Goal: Task Accomplishment & Management: Manage account settings

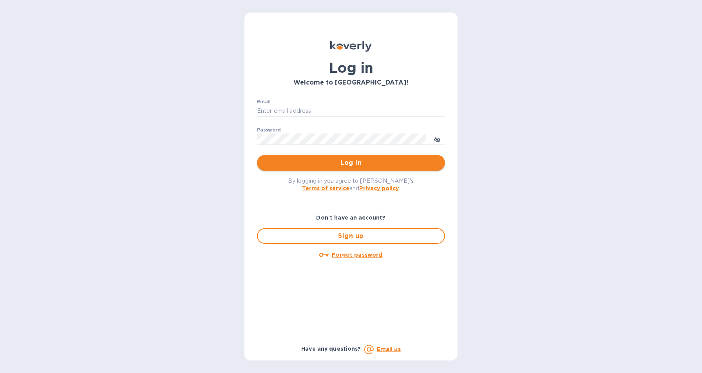
type input "[EMAIL_ADDRESS][DOMAIN_NAME]"
click at [321, 159] on span "Log in" at bounding box center [350, 162] width 175 height 9
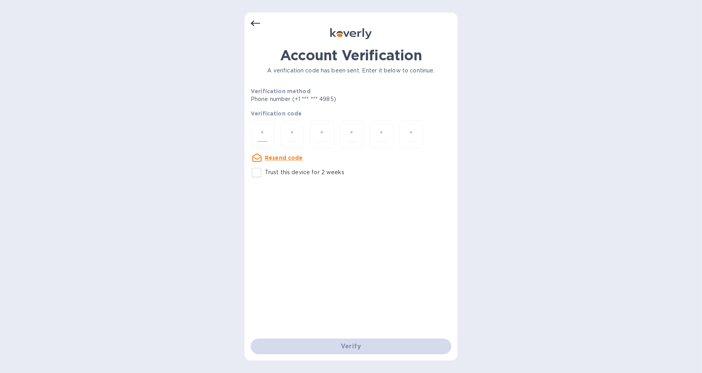
click at [260, 132] on input "number" at bounding box center [262, 134] width 10 height 14
type input "7"
type input "3"
type input "7"
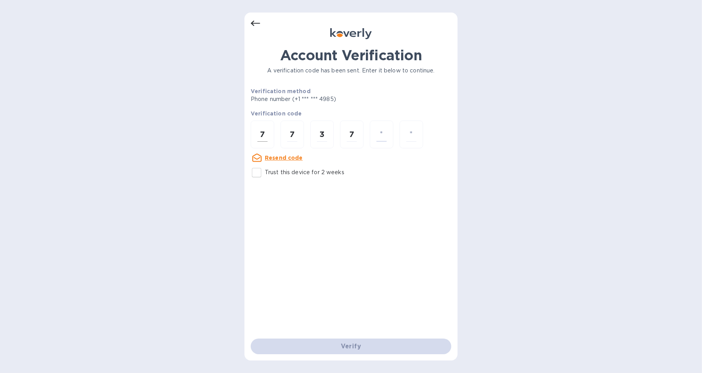
type input "0"
type input "5"
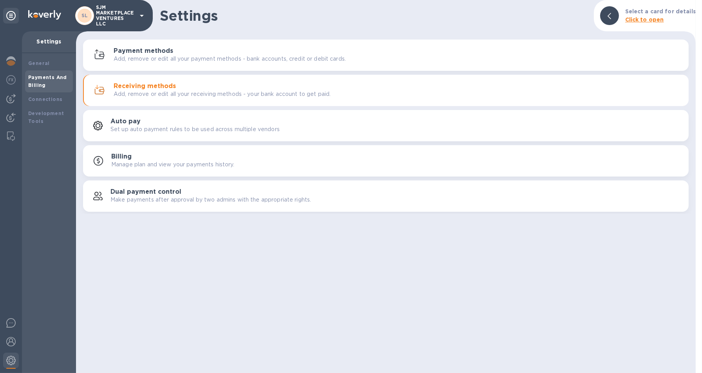
click at [445, 290] on div "Settings Select a card for details Click to open Payment methods Add, remove or…" at bounding box center [386, 186] width 620 height 373
click at [12, 100] on img at bounding box center [10, 98] width 9 height 9
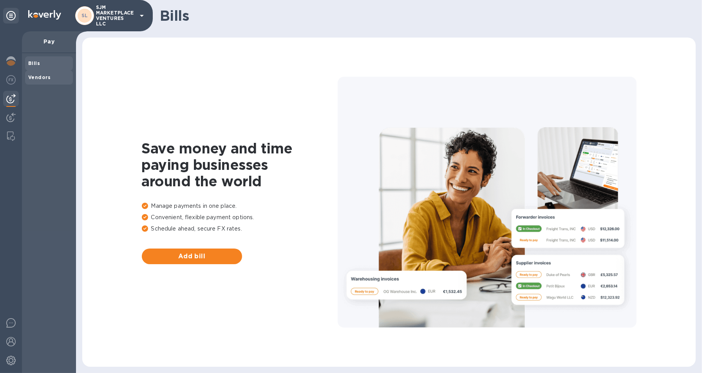
click at [40, 76] on b "Vendors" at bounding box center [39, 77] width 23 height 6
click at [163, 260] on span "Add vendor" at bounding box center [192, 256] width 88 height 9
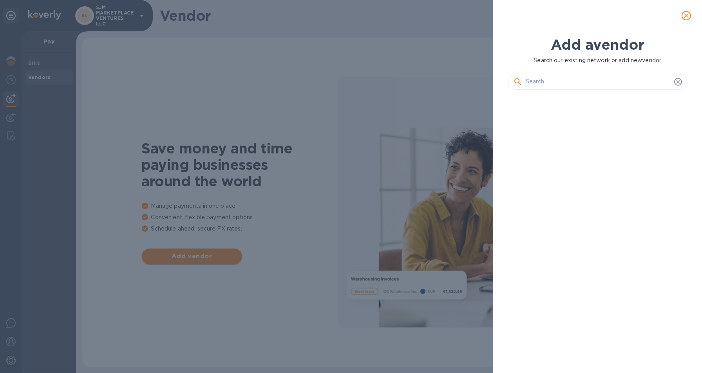
scroll to position [251, 183]
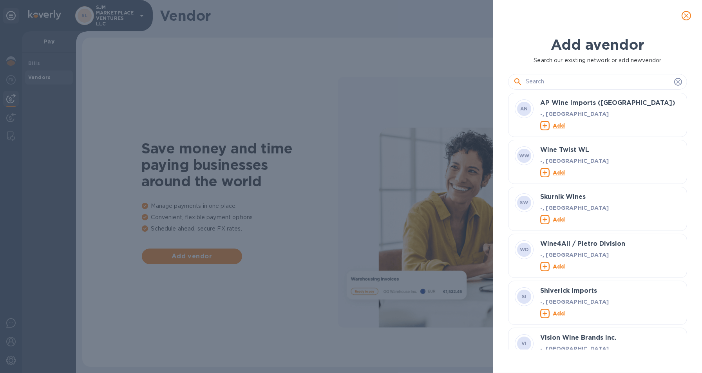
click at [605, 78] on input "text" at bounding box center [598, 82] width 145 height 12
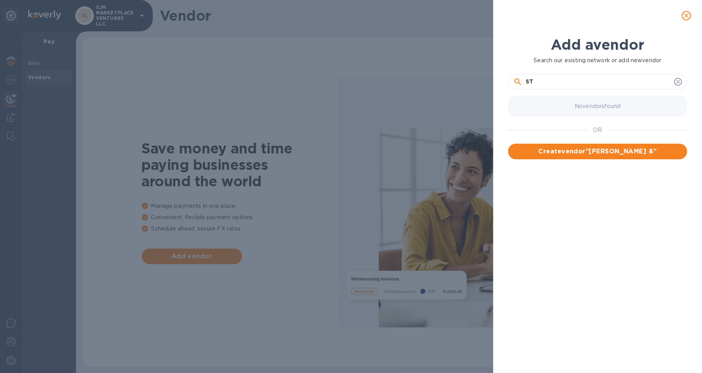
type input "S"
type input "M"
click at [555, 81] on input "STANLEY BLACK & DECKER" at bounding box center [598, 82] width 145 height 12
click at [606, 81] on input "STANLEYBLACK & DECKER" at bounding box center [598, 82] width 145 height 12
click at [551, 82] on input "STANLEYBLACK" at bounding box center [598, 82] width 145 height 12
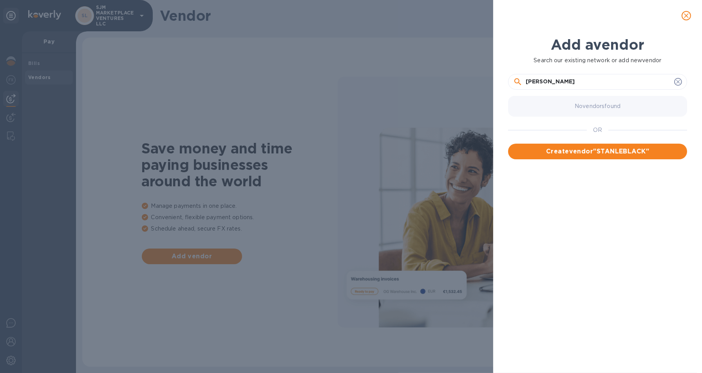
click at [578, 81] on input "STANLEY BLACK" at bounding box center [598, 82] width 145 height 12
type input "[PERSON_NAME] & [PERSON_NAME]"
click at [622, 154] on span "Create vendor " STANLEY BLACK & DECKER "" at bounding box center [597, 156] width 166 height 19
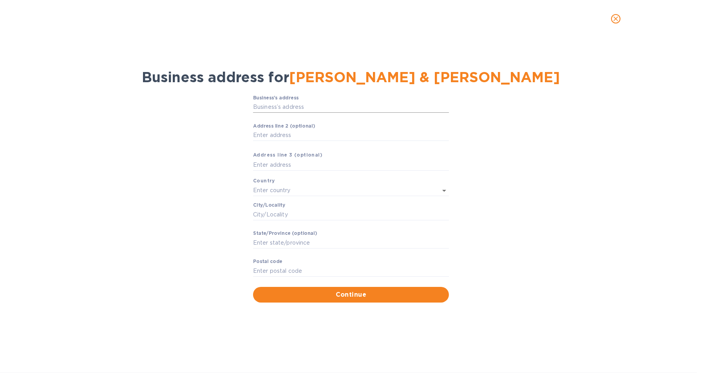
click at [334, 105] on input "Business’s аddress" at bounding box center [351, 107] width 196 height 12
paste input "5903 Grafton Road"
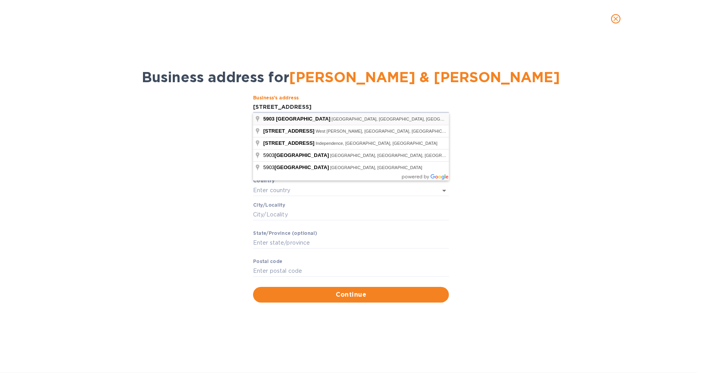
type input "5903 Grafton Road"
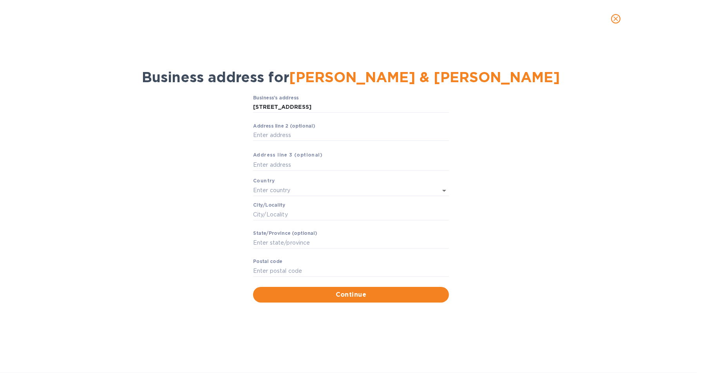
type input "United States"
type input "Valley City"
type input "OH"
type input "44280"
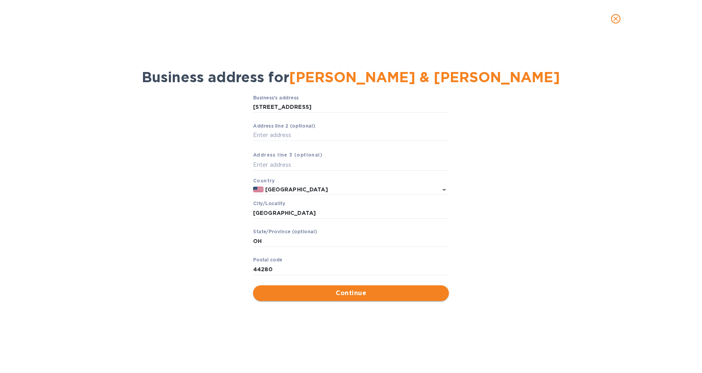
click at [363, 291] on span "Continue" at bounding box center [350, 293] width 183 height 9
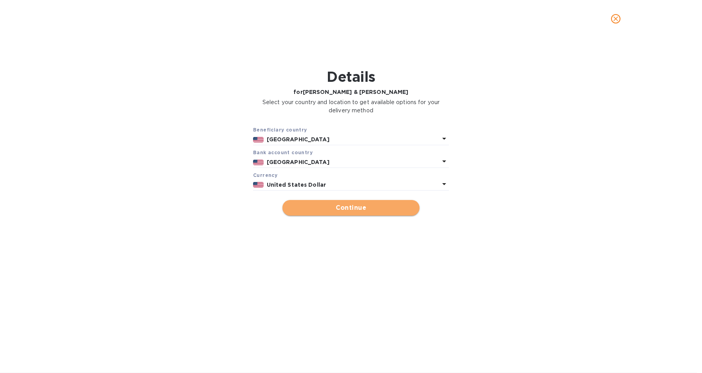
click at [341, 205] on span "Continue" at bounding box center [351, 207] width 125 height 9
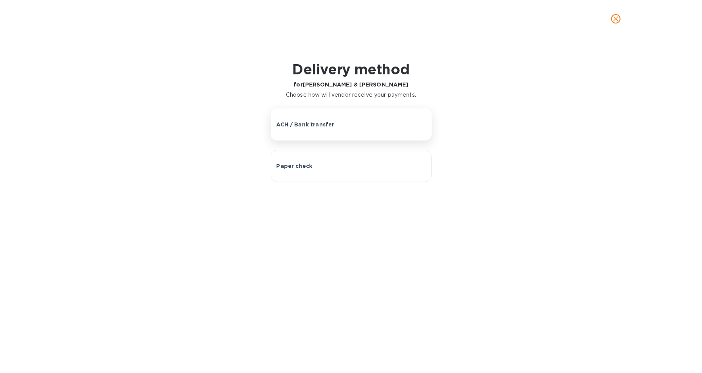
click at [316, 121] on p "ACH / Bank transfer" at bounding box center [306, 125] width 58 height 8
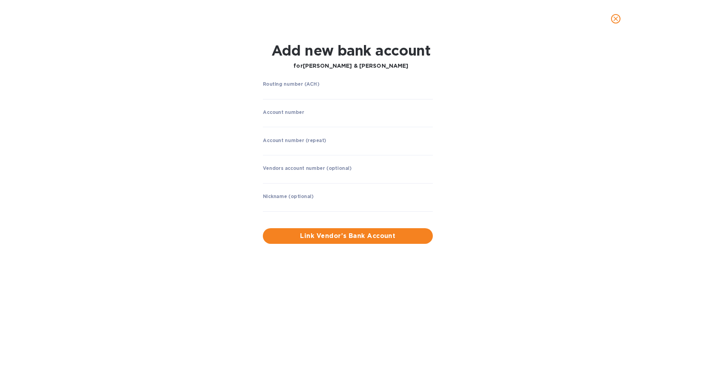
click at [289, 85] on label "Routing number (ACH)" at bounding box center [291, 84] width 56 height 5
click at [314, 91] on input "string" at bounding box center [348, 94] width 170 height 12
click at [232, 80] on div "Routing number (ACH) ​ Account number ​ Account number (repeat) ​ Vendors accou…" at bounding box center [351, 163] width 454 height 172
click at [278, 94] on input "string" at bounding box center [348, 94] width 170 height 12
type input "021052053"
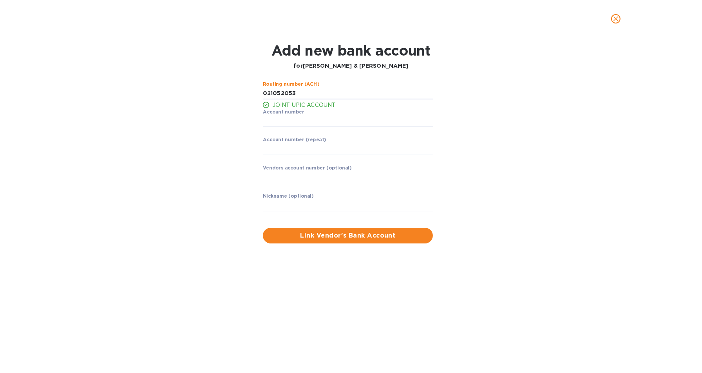
click at [207, 110] on div "Routing number (ACH) JOINT UPIC ACCOUNT Account number ​ Account number (repeat…" at bounding box center [351, 163] width 454 height 172
click at [289, 119] on input "string" at bounding box center [348, 122] width 170 height 12
type input "3"
paste input "33054813"
type input "33054813"
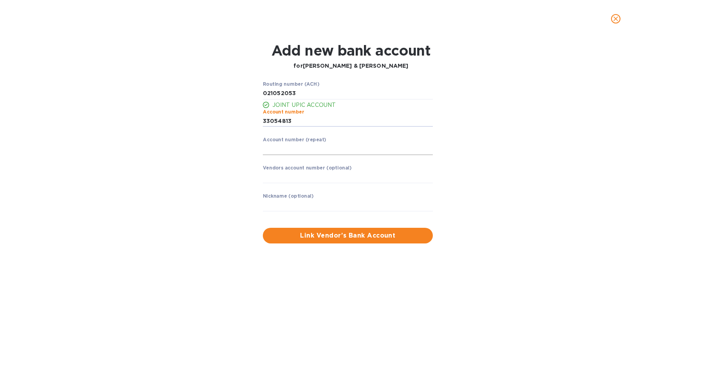
drag, startPoint x: 244, startPoint y: 133, endPoint x: 270, endPoint y: 153, distance: 33.2
click at [244, 132] on div "Routing number (ACH) JOINT UPIC ACCOUNT Account number ​ Account number (repeat…" at bounding box center [351, 163] width 454 height 172
click at [288, 150] on input "string" at bounding box center [348, 149] width 170 height 12
drag, startPoint x: 288, startPoint y: 150, endPoint x: 282, endPoint y: 149, distance: 6.3
paste input "33054813"
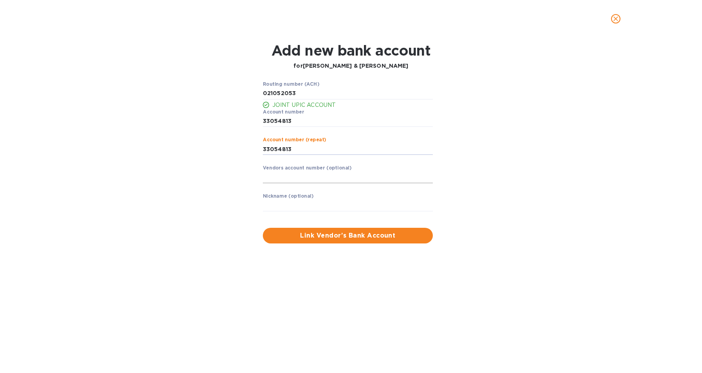
type input "33054813"
click at [285, 169] on div "Vendors account number (optional) ​" at bounding box center [348, 179] width 170 height 28
click at [291, 198] on label "Nickname (optional)" at bounding box center [288, 196] width 51 height 5
click at [295, 204] on input "text" at bounding box center [348, 206] width 170 height 12
type input "MTD PRODUCTS"
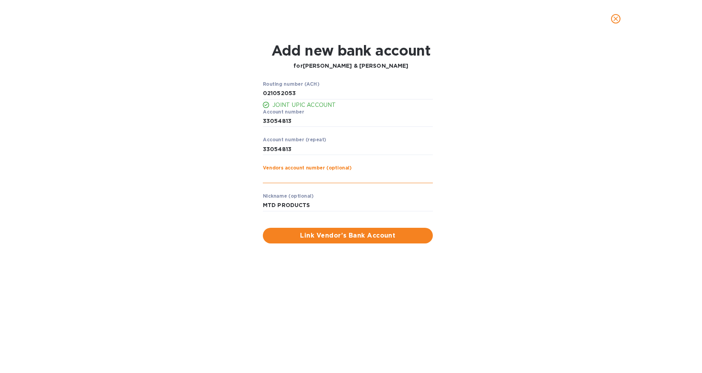
click at [300, 178] on input "text" at bounding box center [348, 178] width 170 height 12
click at [613, 18] on icon "close" at bounding box center [616, 19] width 8 height 8
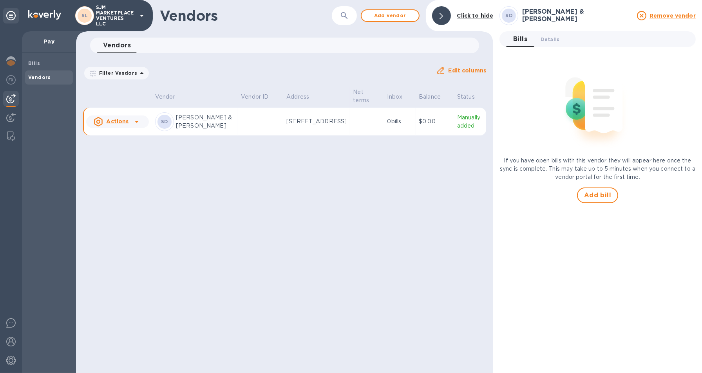
click at [136, 121] on icon at bounding box center [136, 121] width 9 height 9
click at [459, 72] on div at bounding box center [351, 186] width 702 height 373
click at [549, 43] on span "Details 0" at bounding box center [549, 39] width 19 height 8
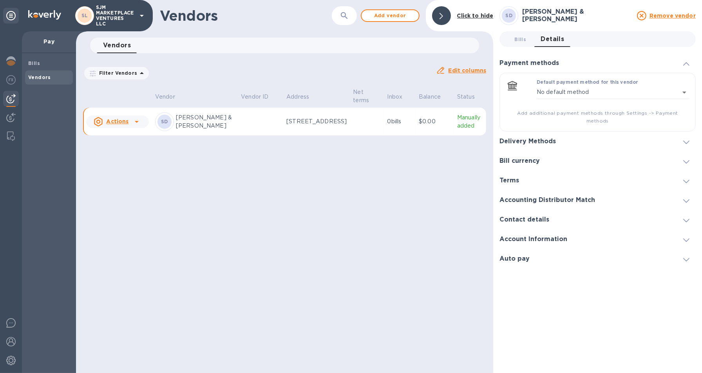
click at [553, 138] on h3 "Delivery Methods" at bounding box center [527, 141] width 56 height 7
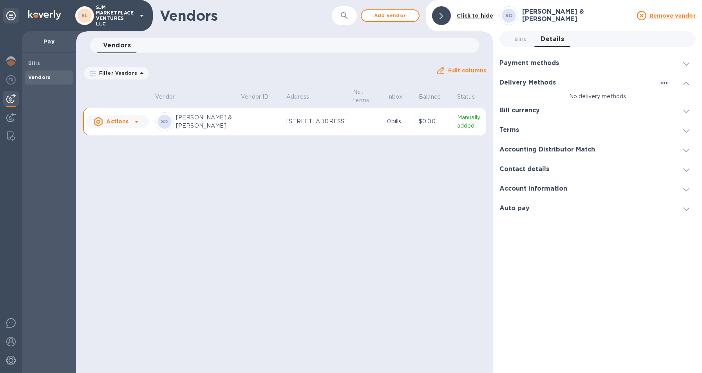
click at [556, 83] on div "Delivery Methods" at bounding box center [530, 82] width 63 height 7
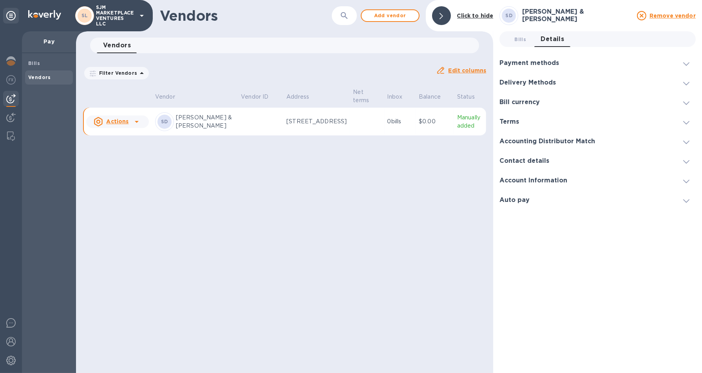
click at [587, 63] on div at bounding box center [617, 63] width 105 height 0
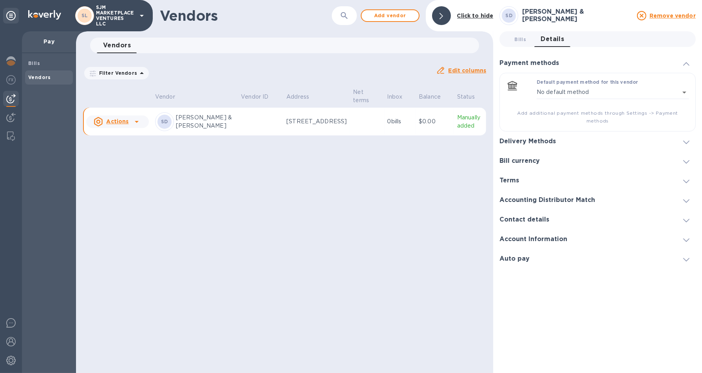
click at [468, 70] on u "Edit columns" at bounding box center [467, 70] width 38 height 6
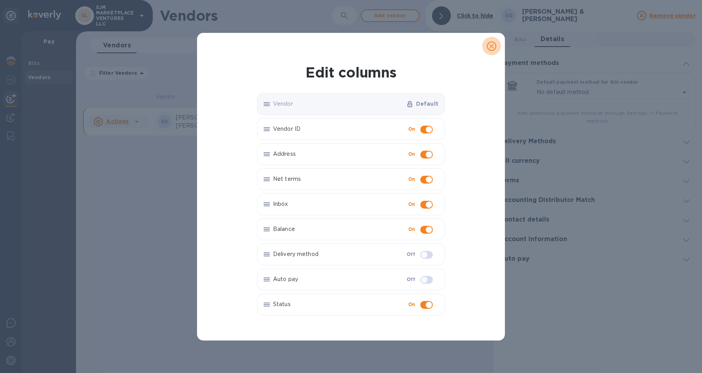
click at [494, 47] on icon "close" at bounding box center [492, 46] width 8 height 8
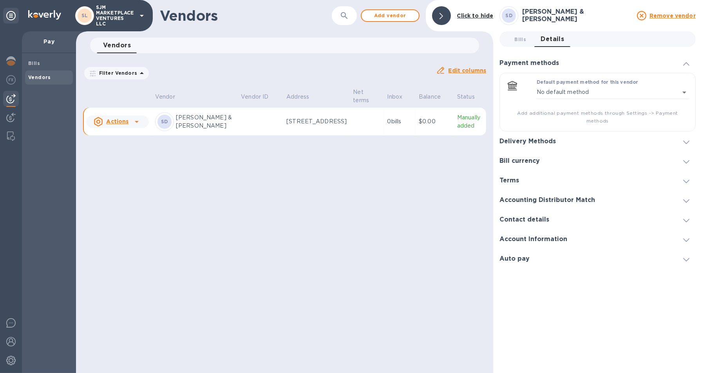
click at [520, 138] on h3 "Delivery Methods" at bounding box center [527, 141] width 56 height 7
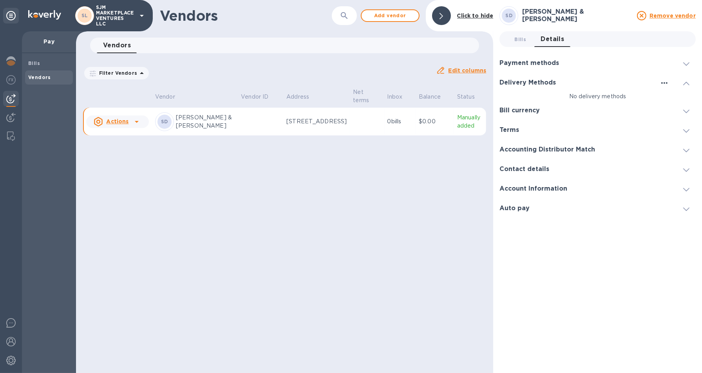
click at [665, 85] on icon "button" at bounding box center [664, 82] width 9 height 9
drag, startPoint x: 604, startPoint y: 95, endPoint x: 594, endPoint y: 95, distance: 10.2
click at [604, 95] on div at bounding box center [351, 186] width 702 height 373
click at [548, 147] on h3 "Accounting Distributor Match" at bounding box center [547, 149] width 96 height 7
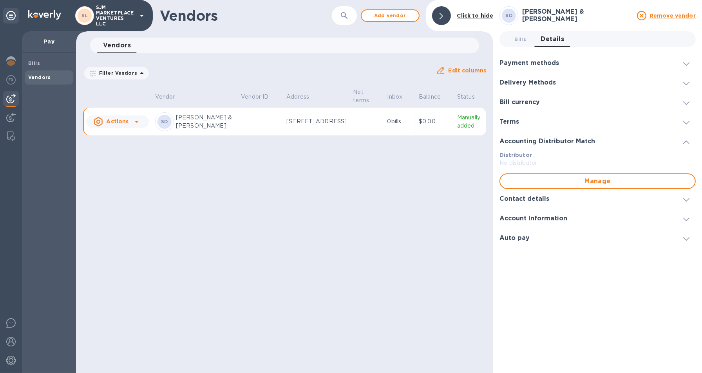
click at [532, 81] on h3 "Delivery Methods" at bounding box center [527, 82] width 56 height 7
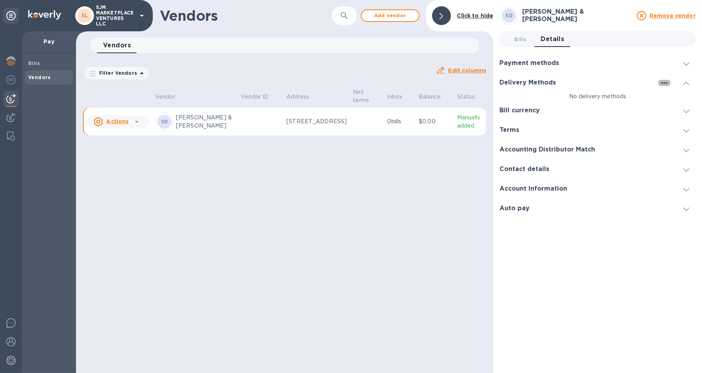
click at [662, 83] on icon "button" at bounding box center [664, 83] width 6 height 2
click at [665, 99] on p "Add new" at bounding box center [674, 99] width 26 height 8
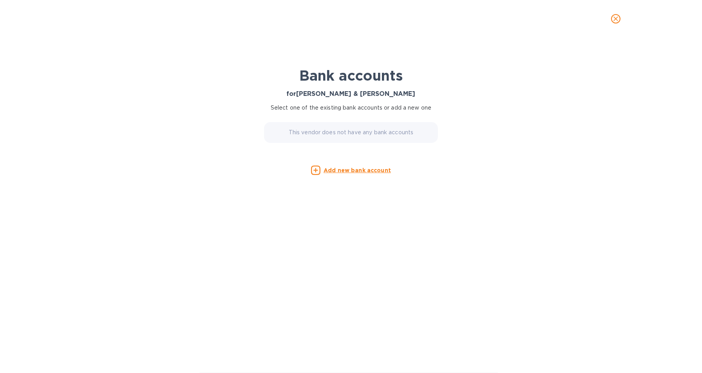
click at [338, 170] on u "Add new bank account" at bounding box center [357, 170] width 67 height 6
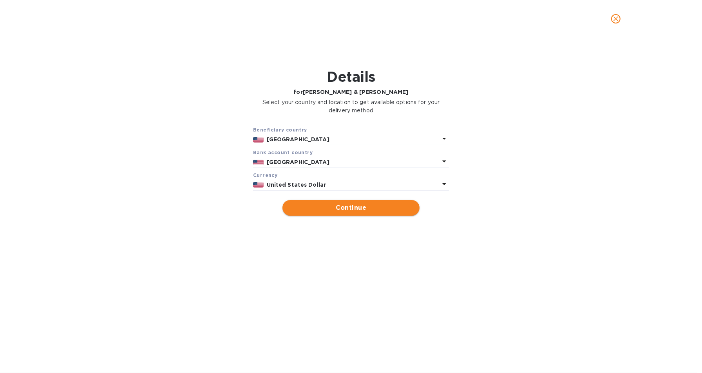
click at [341, 212] on button "Continue" at bounding box center [350, 208] width 137 height 16
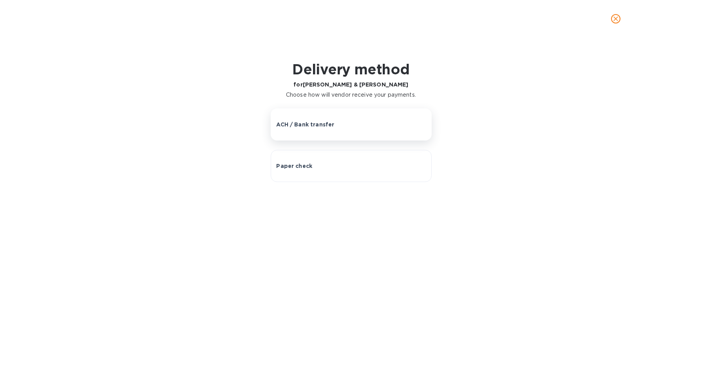
click at [310, 127] on p "ACH / Bank transfer" at bounding box center [306, 125] width 58 height 8
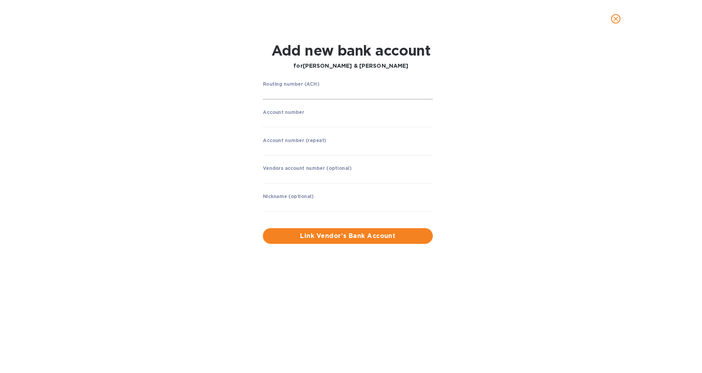
click at [304, 91] on input "string" at bounding box center [348, 94] width 170 height 12
paste input "021052053"
type input "021052053"
click at [313, 114] on div "Account number ​" at bounding box center [348, 123] width 170 height 28
click at [289, 150] on input "string" at bounding box center [348, 149] width 170 height 12
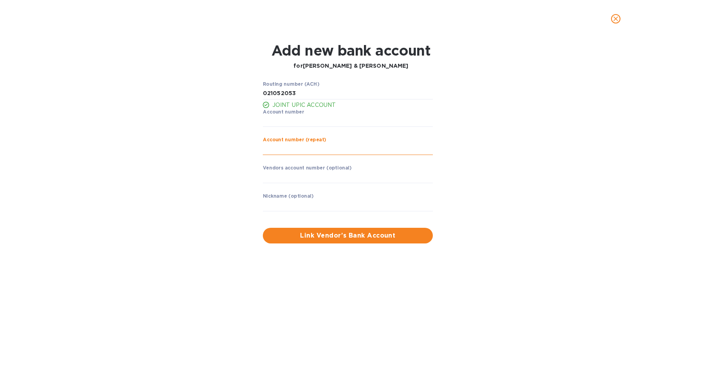
paste input "33054813"
type input "33054813"
click at [290, 179] on input "text" at bounding box center [348, 178] width 170 height 12
paste input "33054813"
type input "33054813"
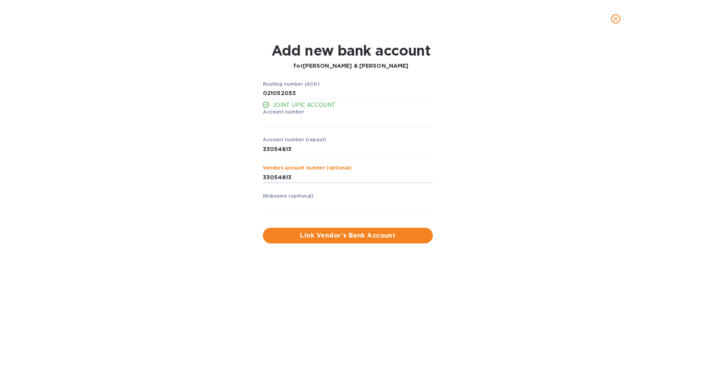
click at [284, 199] on div "Nickname (optional) ​" at bounding box center [348, 207] width 170 height 28
click at [286, 120] on input "string" at bounding box center [348, 122] width 170 height 12
drag, startPoint x: 286, startPoint y: 120, endPoint x: 263, endPoint y: 112, distance: 23.8
click at [263, 115] on div "Account number ​" at bounding box center [348, 123] width 170 height 28
click at [282, 170] on div "Vendors account number (optional) 33054813 ​" at bounding box center [348, 179] width 170 height 28
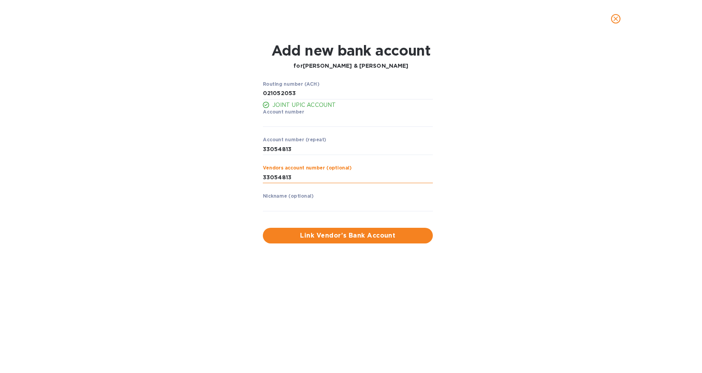
click at [281, 178] on input "33054813" at bounding box center [348, 178] width 170 height 12
click at [286, 117] on input "string" at bounding box center [348, 122] width 170 height 12
paste input "33054813"
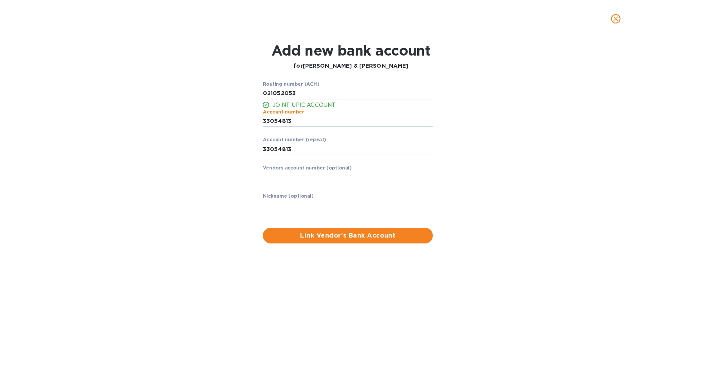
type input "33054813"
click at [512, 104] on div "Routing number (ACH) JOINT UPIC ACCOUNT Account number ​ Account number (repeat…" at bounding box center [351, 163] width 454 height 172
click at [305, 204] on input "text" at bounding box center [348, 206] width 170 height 12
type input "MTD PRODUCTS"
click at [211, 210] on div "Routing number (ACH) JOINT UPIC ACCOUNT Account number ​ Account number (repeat…" at bounding box center [351, 163] width 454 height 172
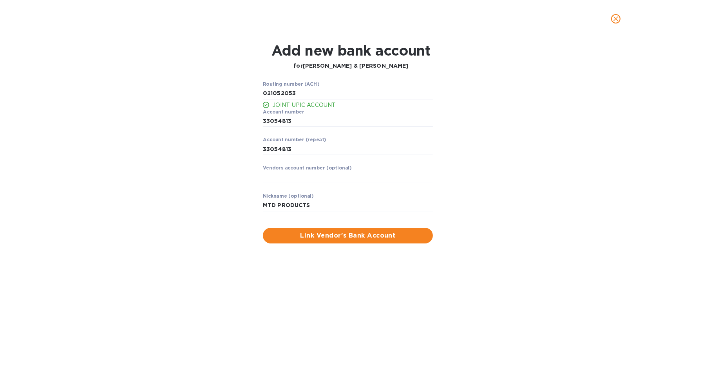
click at [301, 236] on span "Link Vendor’s Bank Account" at bounding box center [347, 235] width 157 height 9
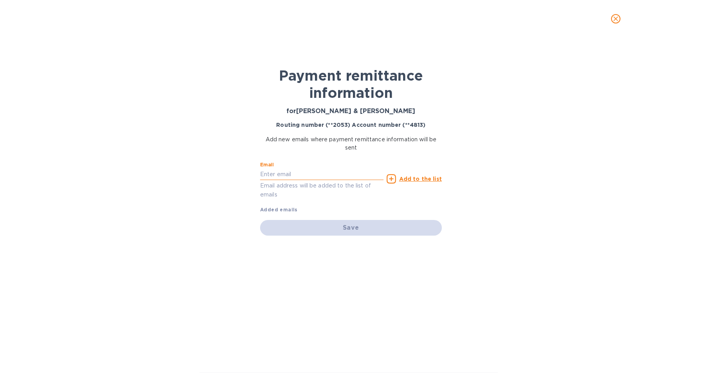
click at [282, 172] on input "text" at bounding box center [321, 174] width 123 height 12
paste input "ar.cash@sbdinc.com"
type input "ar.cash@sbdinc.com"
click at [394, 177] on icon at bounding box center [391, 178] width 9 height 9
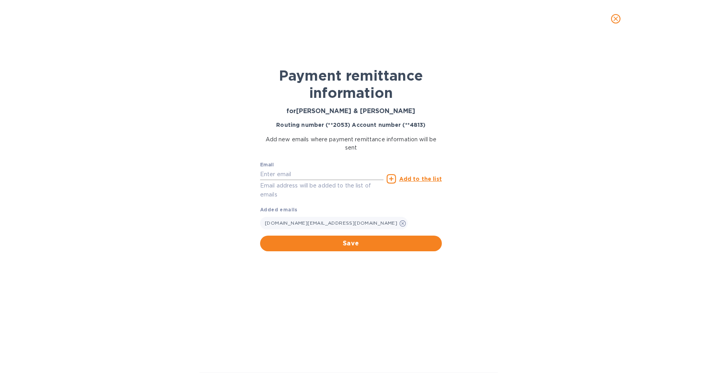
click at [312, 172] on input "text" at bounding box center [321, 174] width 123 height 12
paste input "tyler.hawkins@sbdinc.com"
type input "tyler.hawkins@sbdinc.com"
click at [412, 176] on u "Add to the list" at bounding box center [420, 179] width 43 height 6
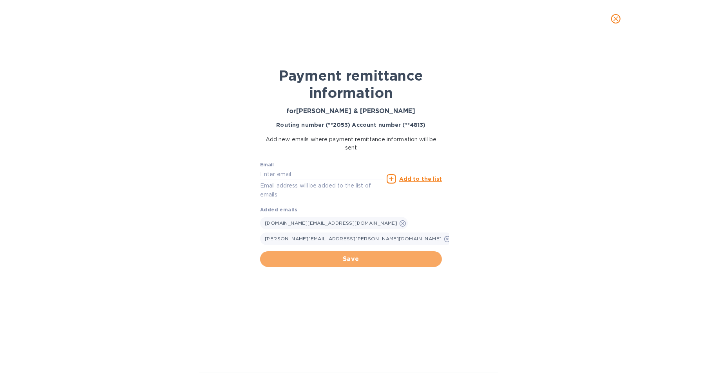
click at [396, 255] on span "Save" at bounding box center [350, 259] width 169 height 9
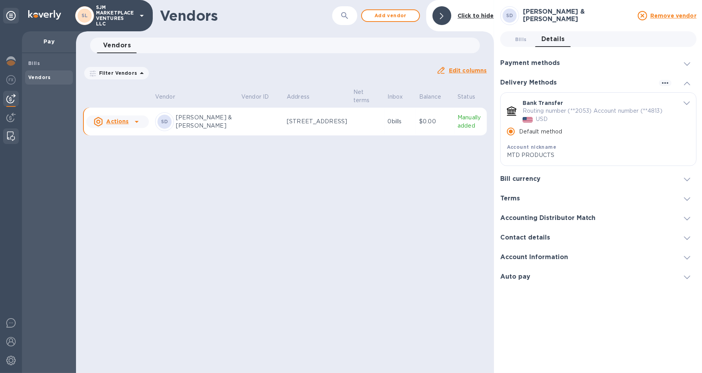
click at [11, 137] on img at bounding box center [11, 136] width 8 height 9
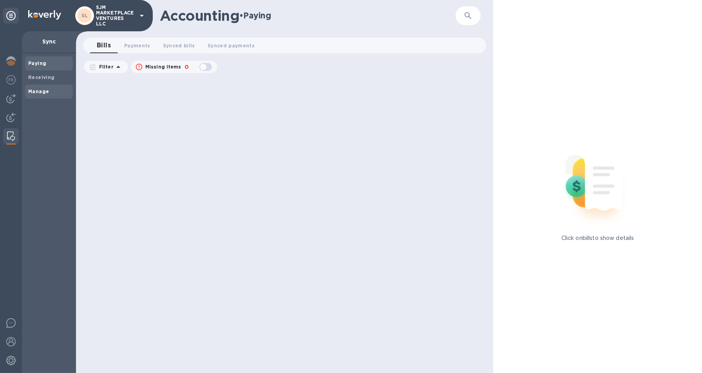
click at [38, 92] on b "Manage" at bounding box center [38, 92] width 21 height 6
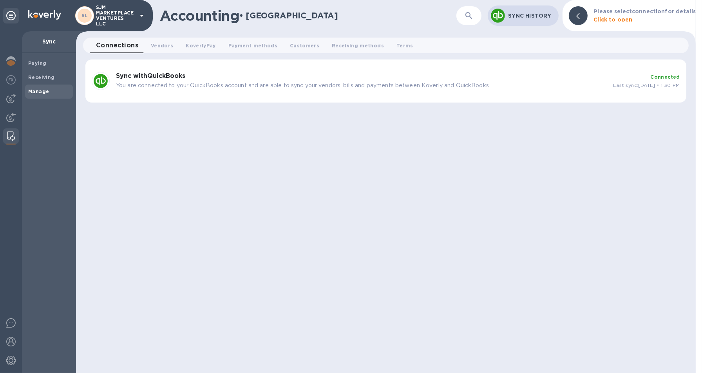
click at [157, 74] on b "Sync with QuickBooks" at bounding box center [150, 75] width 69 height 7
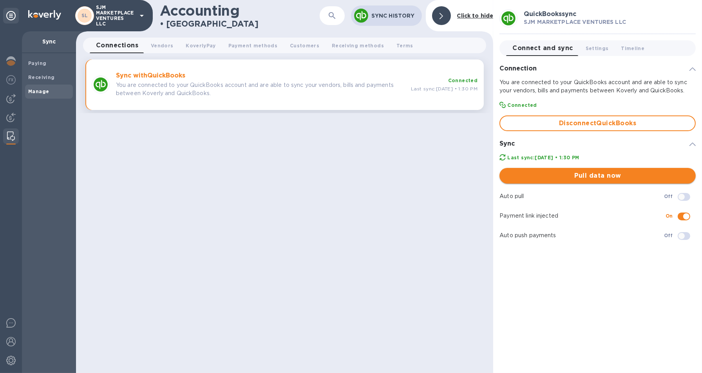
click at [582, 176] on span "Pull data now" at bounding box center [598, 175] width 184 height 9
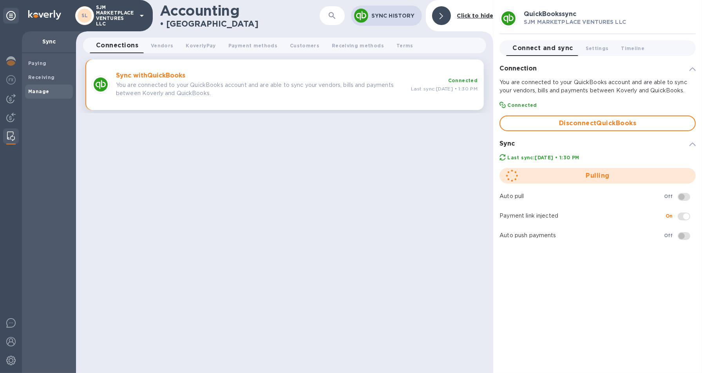
click at [681, 195] on span at bounding box center [684, 197] width 13 height 8
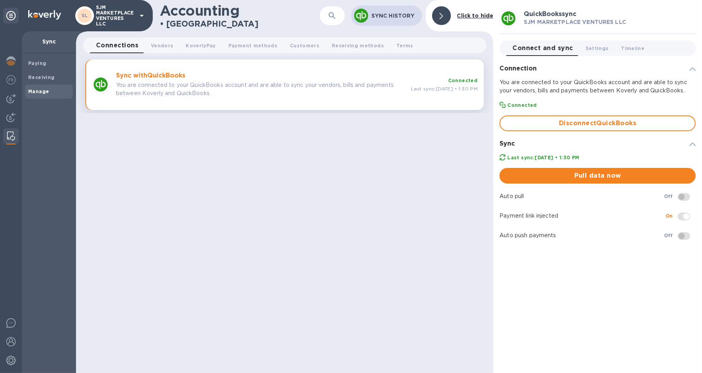
click at [687, 193] on span at bounding box center [684, 197] width 13 height 8
click at [683, 196] on span at bounding box center [684, 197] width 13 height 8
drag, startPoint x: 679, startPoint y: 198, endPoint x: 691, endPoint y: 193, distance: 12.8
click at [691, 193] on span at bounding box center [684, 195] width 23 height 15
click at [684, 197] on span at bounding box center [684, 197] width 13 height 8
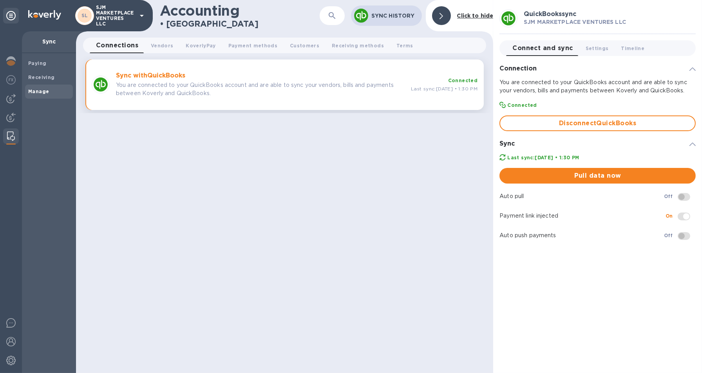
click at [683, 196] on span at bounding box center [684, 197] width 13 height 8
click at [683, 195] on span at bounding box center [684, 197] width 13 height 8
click at [518, 192] on p "Auto pull" at bounding box center [581, 196] width 164 height 8
click at [681, 195] on span at bounding box center [684, 197] width 13 height 8
click at [681, 194] on span at bounding box center [684, 197] width 13 height 8
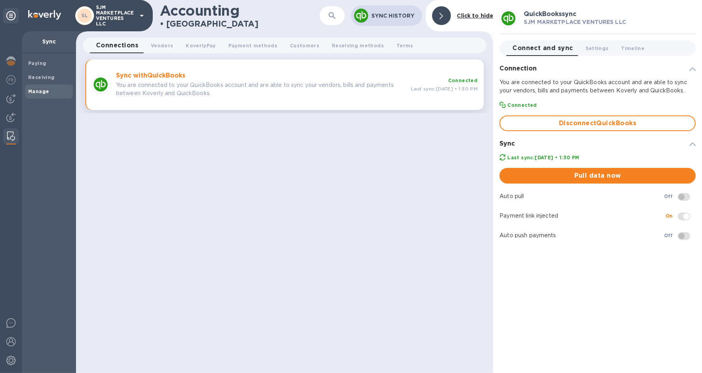
click at [680, 194] on span at bounding box center [684, 197] width 13 height 8
click at [678, 193] on span at bounding box center [684, 195] width 23 height 15
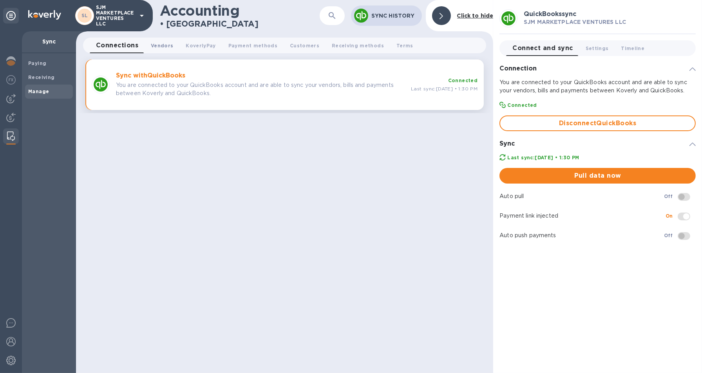
click at [158, 43] on span "Vendors 0" at bounding box center [162, 46] width 22 height 8
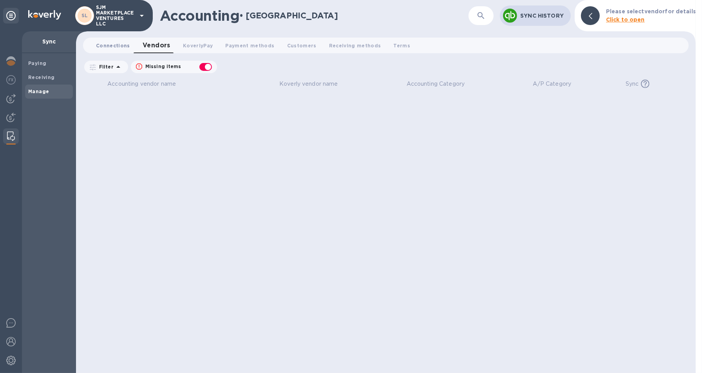
checkbox input "false"
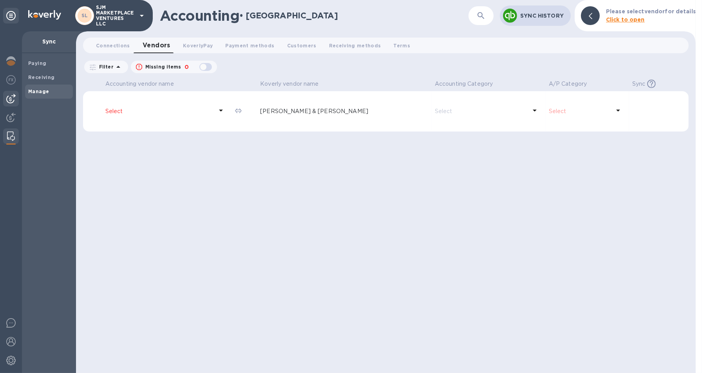
click at [13, 101] on img at bounding box center [10, 98] width 9 height 9
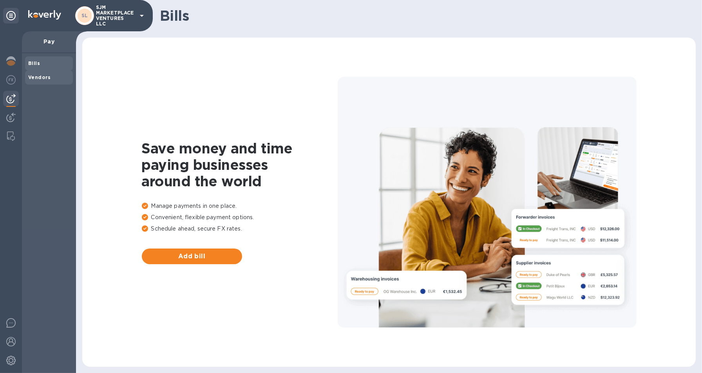
click at [37, 75] on b "Vendors" at bounding box center [39, 77] width 23 height 6
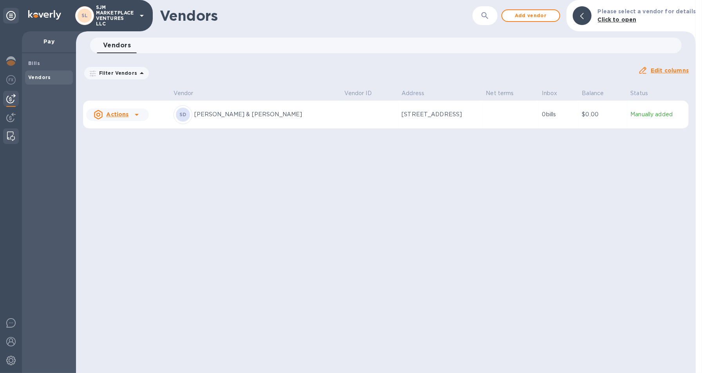
click at [15, 135] on div at bounding box center [11, 136] width 14 height 16
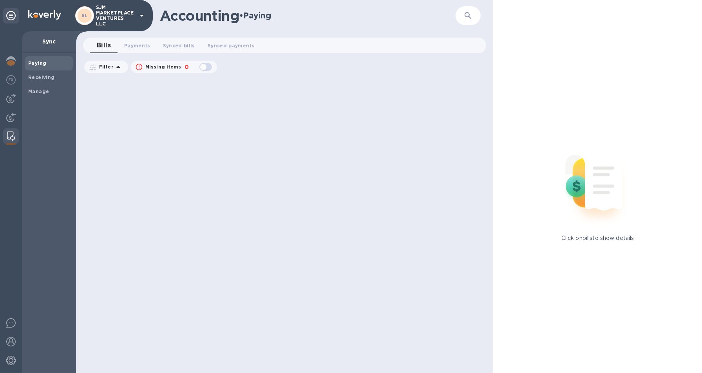
click at [13, 134] on img at bounding box center [11, 136] width 8 height 9
click at [39, 89] on b "Manage" at bounding box center [38, 92] width 21 height 6
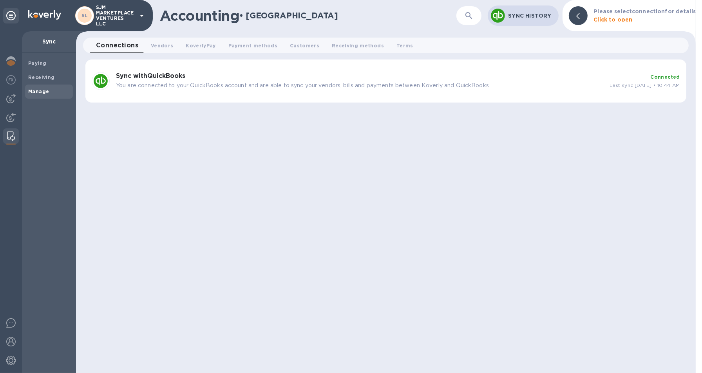
click at [136, 74] on b "Sync with QuickBooks" at bounding box center [150, 75] width 69 height 7
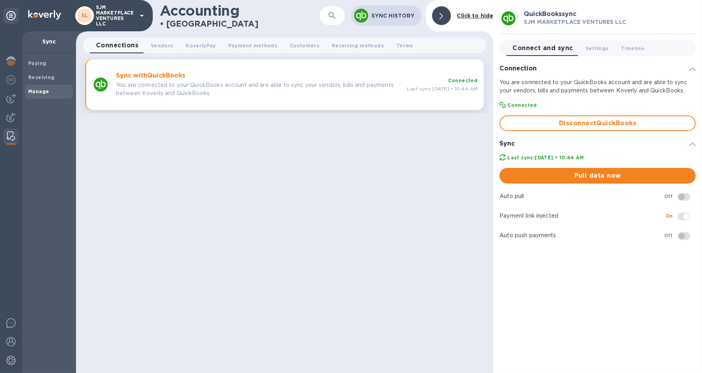
click at [681, 196] on span at bounding box center [684, 197] width 13 height 8
drag, startPoint x: 681, startPoint y: 198, endPoint x: 664, endPoint y: 186, distance: 20.9
click at [681, 187] on div "Auto pull Off" at bounding box center [597, 197] width 202 height 20
click at [680, 196] on span at bounding box center [684, 197] width 13 height 8
click at [684, 196] on span at bounding box center [684, 197] width 13 height 8
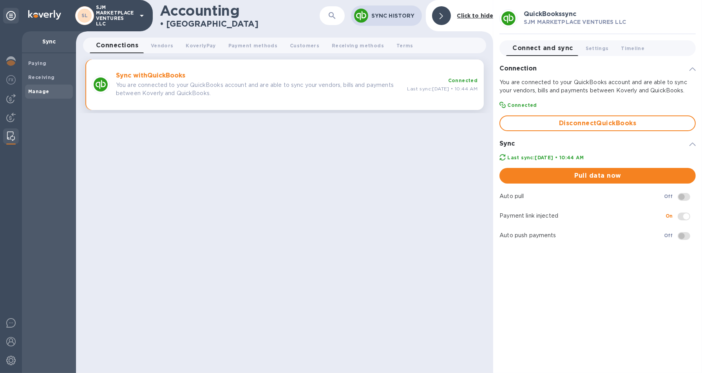
click at [683, 196] on span at bounding box center [684, 197] width 13 height 8
click at [685, 197] on span at bounding box center [684, 197] width 13 height 8
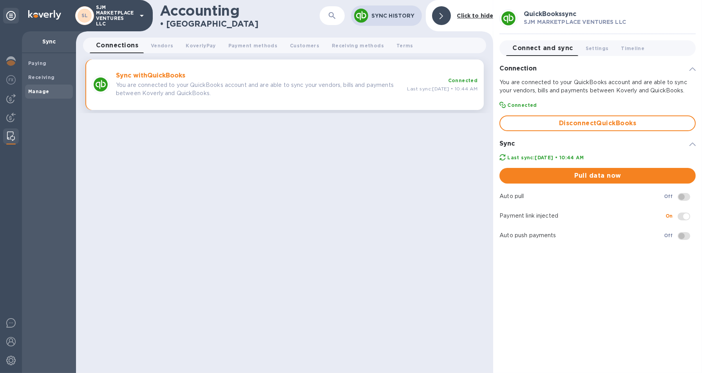
click at [685, 196] on span at bounding box center [684, 197] width 13 height 8
drag, startPoint x: 685, startPoint y: 196, endPoint x: 681, endPoint y: 202, distance: 8.1
click at [685, 196] on span at bounding box center [684, 197] width 13 height 8
click at [164, 40] on button "Vendors 0" at bounding box center [162, 46] width 35 height 16
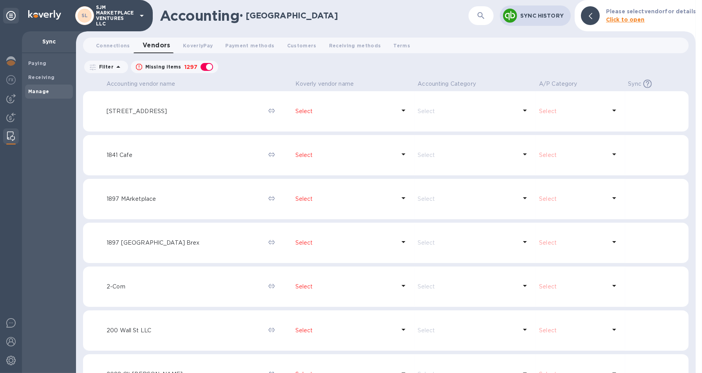
click at [206, 67] on div "button" at bounding box center [207, 66] width 16 height 11
checkbox input "false"
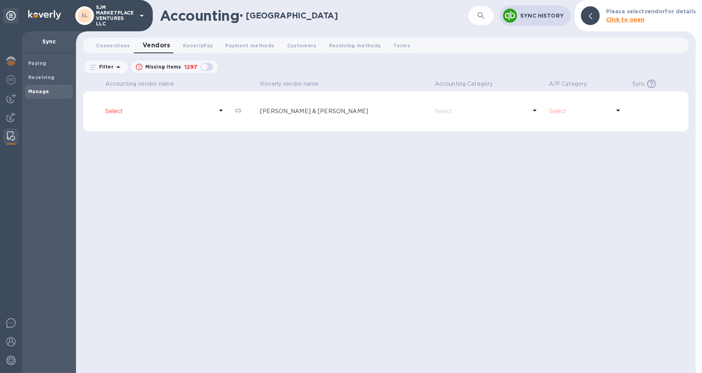
click at [117, 110] on p "Select" at bounding box center [159, 111] width 108 height 8
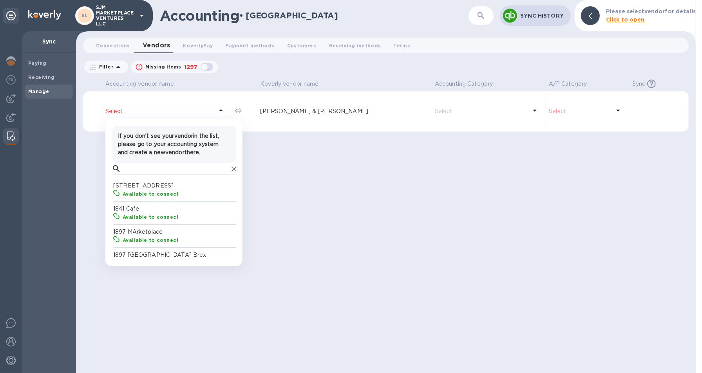
scroll to position [72, 121]
click at [128, 168] on input "text" at bounding box center [176, 169] width 104 height 12
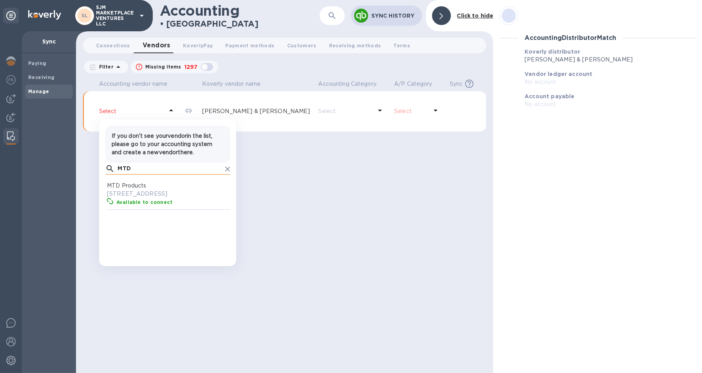
scroll to position [72, 121]
type input "MTD"
click at [133, 190] on p "[STREET_ADDRESS]" at bounding box center [169, 194] width 125 height 8
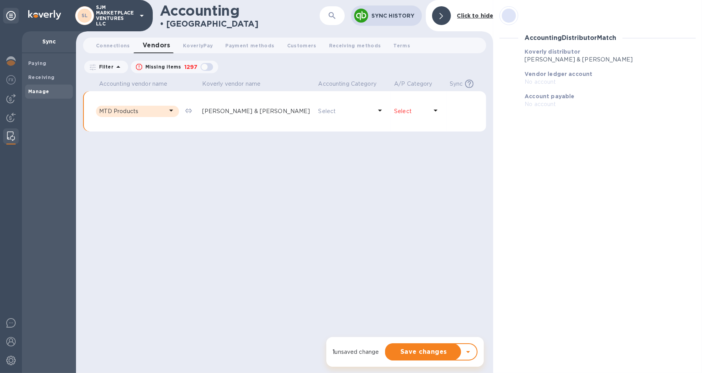
click at [431, 110] on icon at bounding box center [435, 110] width 9 height 9
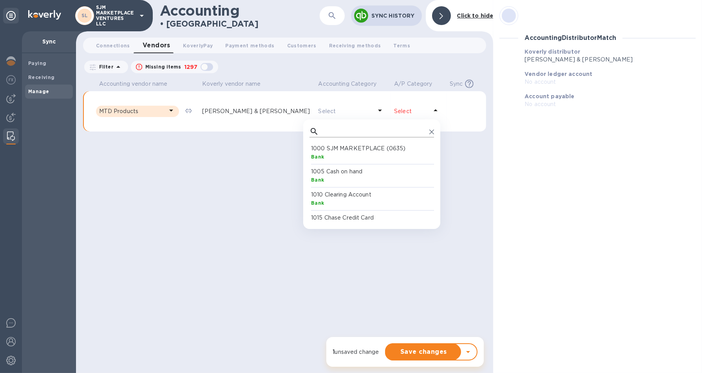
click at [333, 128] on input "text" at bounding box center [374, 132] width 104 height 12
type input "P"
type input "2000"
click at [331, 154] on b "AccountsPayable" at bounding box center [334, 157] width 46 height 6
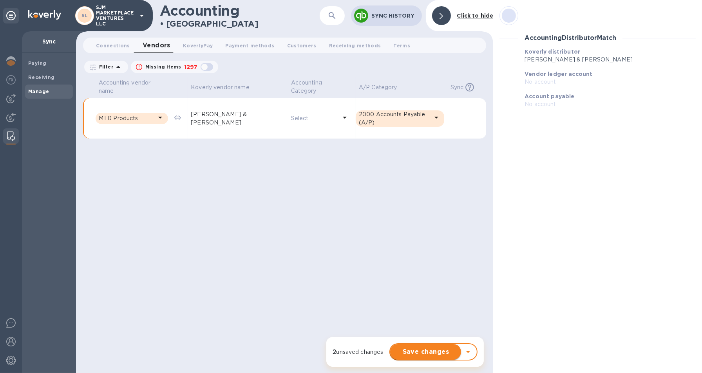
click at [417, 349] on span "Save changes" at bounding box center [425, 351] width 58 height 9
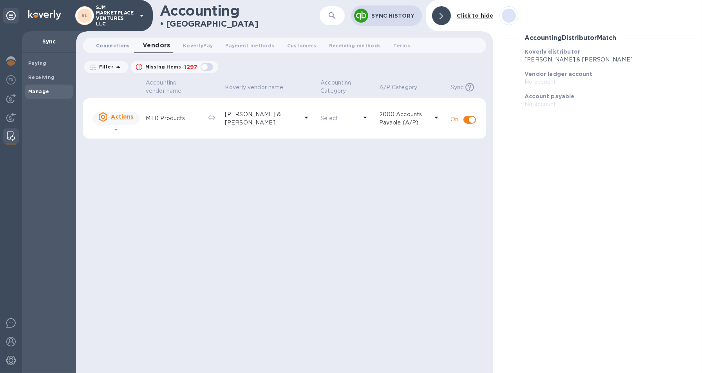
click at [110, 43] on span "Connections 0" at bounding box center [113, 46] width 34 height 8
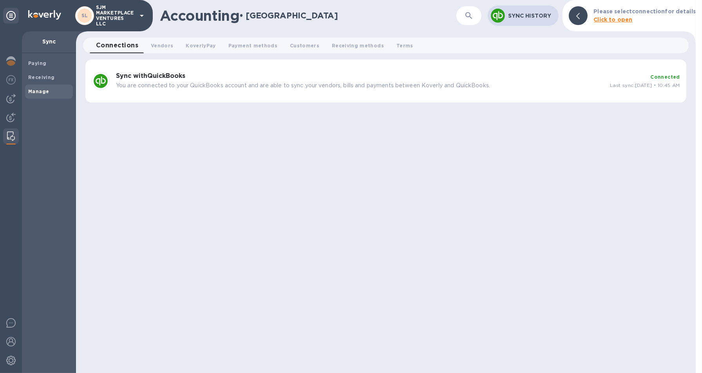
click at [136, 79] on b "Sync with QuickBooks" at bounding box center [150, 75] width 69 height 7
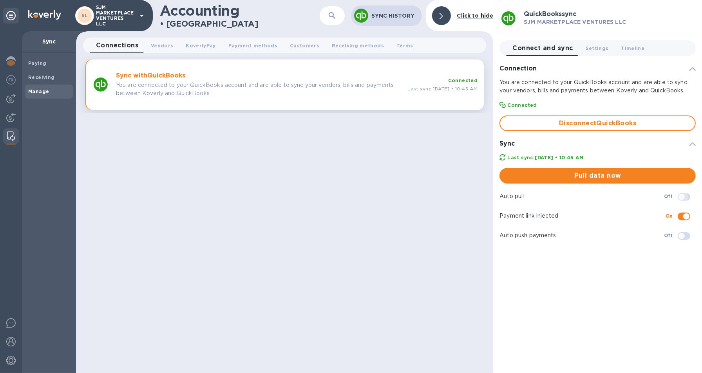
click at [679, 195] on input "checkbox" at bounding box center [682, 196] width 40 height 13
checkbox input "true"
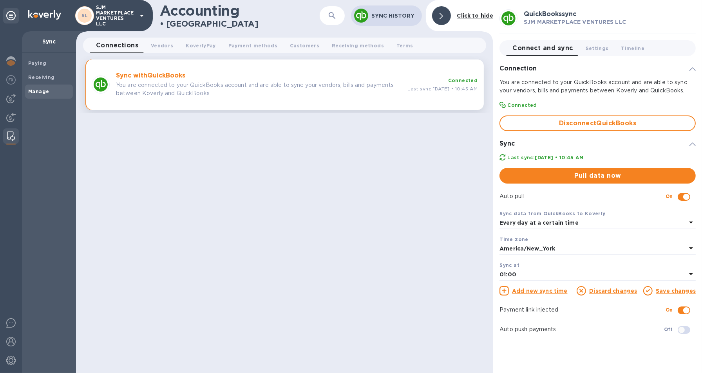
click at [577, 220] on div "Every day at a certain time" at bounding box center [592, 223] width 187 height 11
click at [524, 256] on p "With frequency" at bounding box center [594, 255] width 177 height 8
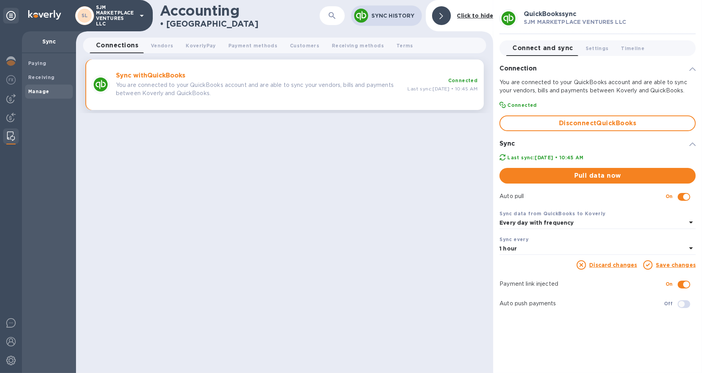
click at [669, 262] on link "Save changes" at bounding box center [676, 265] width 40 height 6
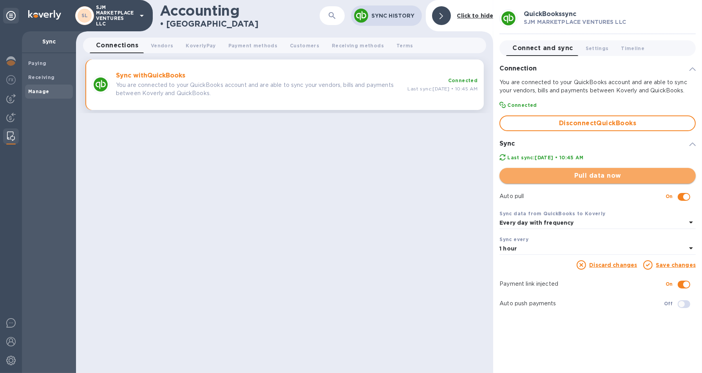
click at [604, 179] on span "Pull data now" at bounding box center [598, 175] width 184 height 9
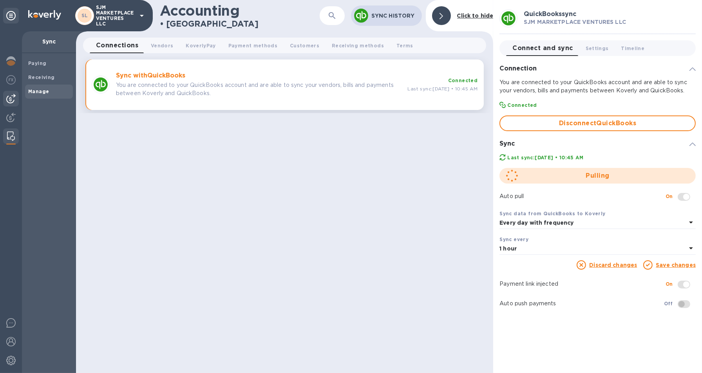
click at [11, 101] on img at bounding box center [10, 98] width 9 height 9
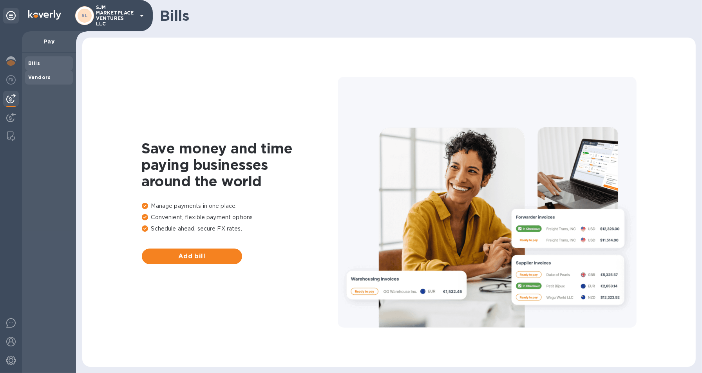
click at [43, 76] on b "Vendors" at bounding box center [39, 77] width 23 height 6
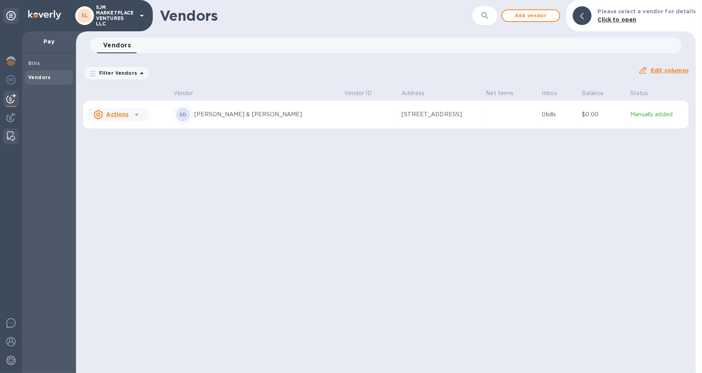
click at [5, 133] on div at bounding box center [11, 136] width 14 height 16
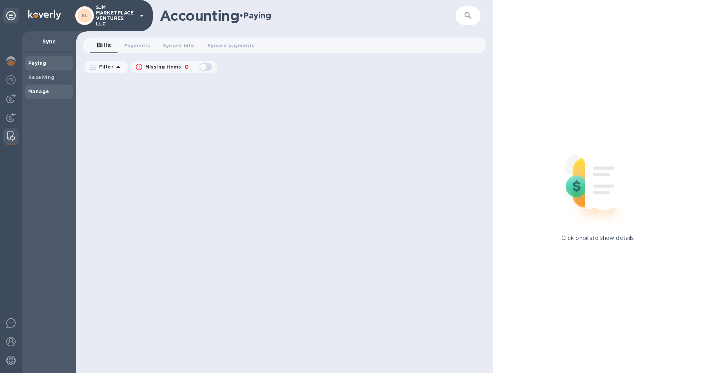
click at [42, 87] on div "Manage" at bounding box center [49, 92] width 48 height 14
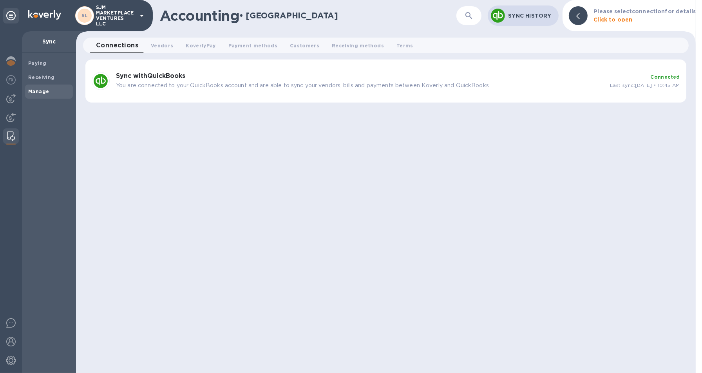
click at [155, 74] on b "Sync with QuickBooks" at bounding box center [150, 75] width 69 height 7
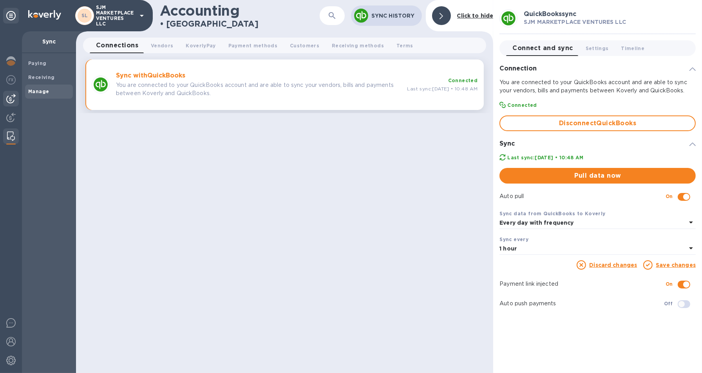
click at [13, 98] on img at bounding box center [10, 98] width 9 height 9
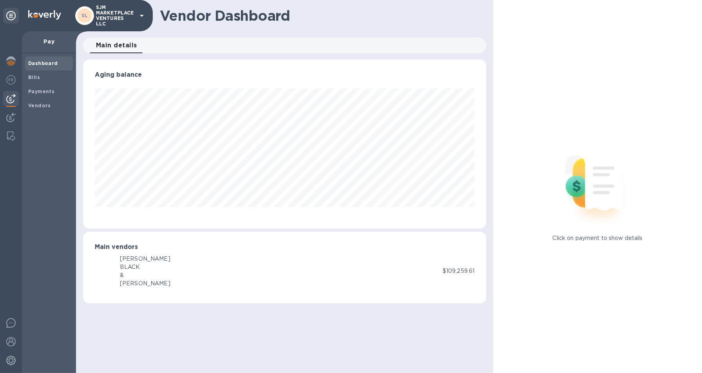
scroll to position [169, 403]
click at [33, 76] on b "Bills" at bounding box center [34, 77] width 12 height 6
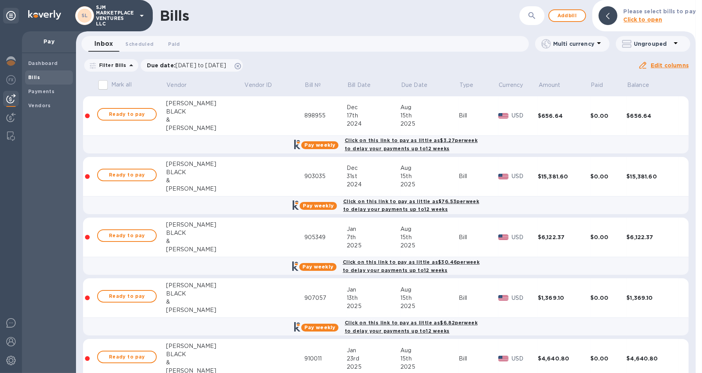
click at [673, 44] on icon at bounding box center [675, 42] width 9 height 9
click at [642, 61] on li "Group bills by vendors" at bounding box center [655, 64] width 84 height 25
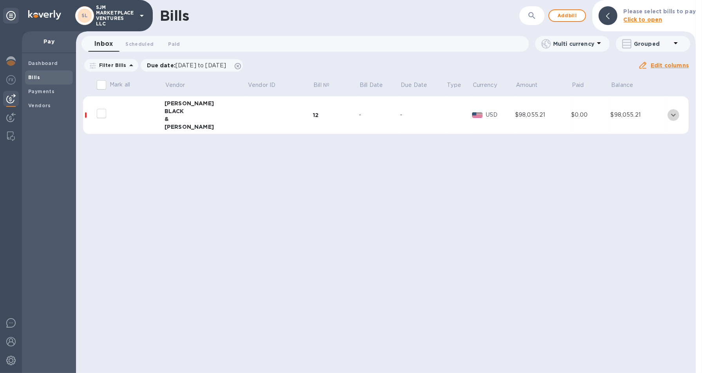
click at [671, 116] on icon "expand row" at bounding box center [673, 114] width 9 height 9
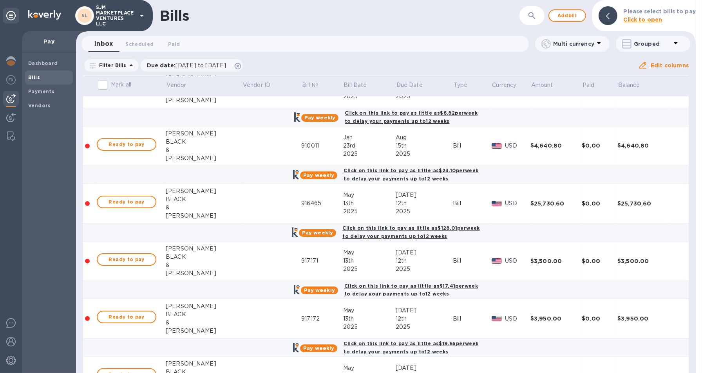
scroll to position [274, 0]
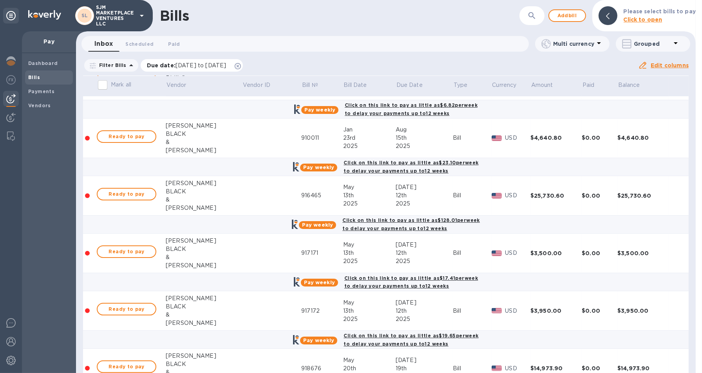
click at [241, 63] on icon at bounding box center [238, 66] width 6 height 6
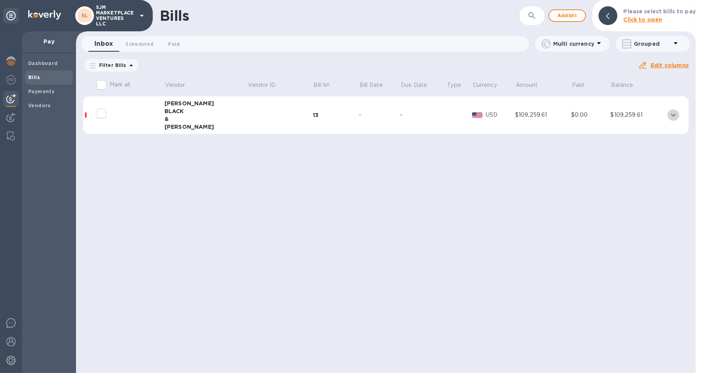
click at [672, 116] on icon "expand row" at bounding box center [673, 115] width 5 height 3
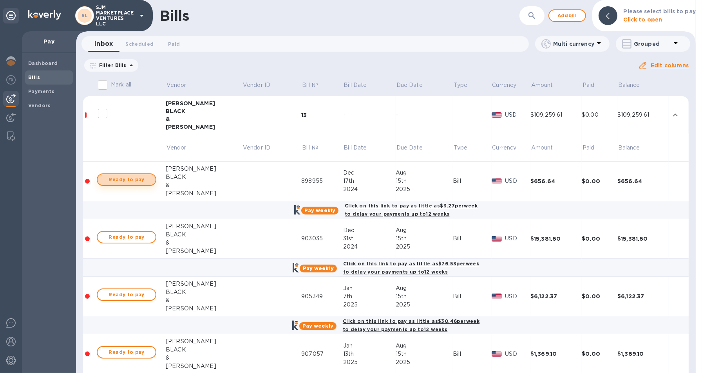
click at [132, 179] on span "Ready to pay" at bounding box center [126, 179] width 45 height 9
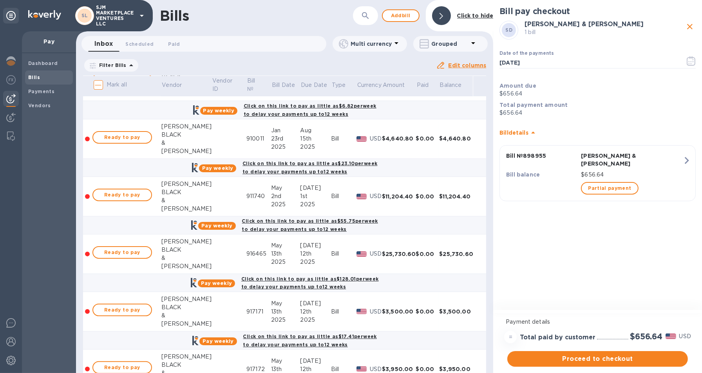
scroll to position [274, 0]
click at [560, 360] on span "Proceed to checkout" at bounding box center [597, 358] width 168 height 9
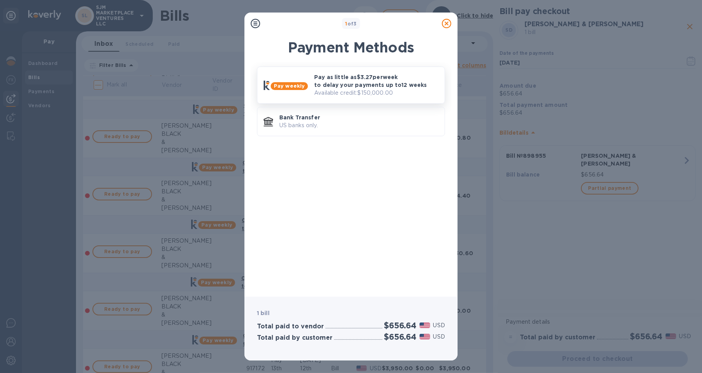
click at [288, 86] on b "Pay weekly" at bounding box center [289, 86] width 31 height 6
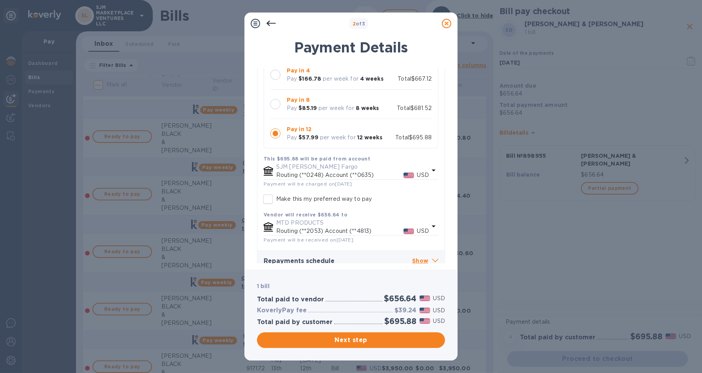
scroll to position [86, 0]
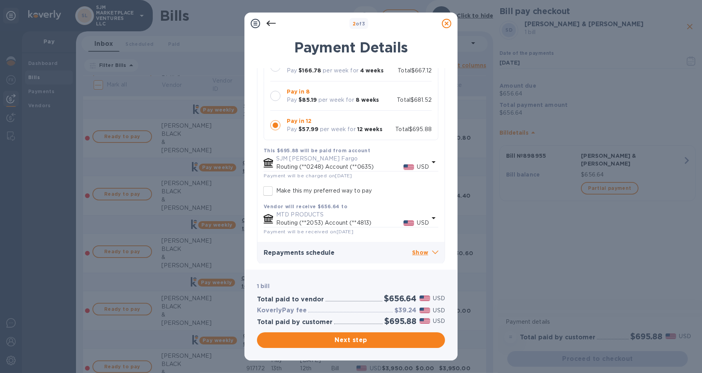
click at [432, 251] on icon at bounding box center [435, 253] width 6 height 4
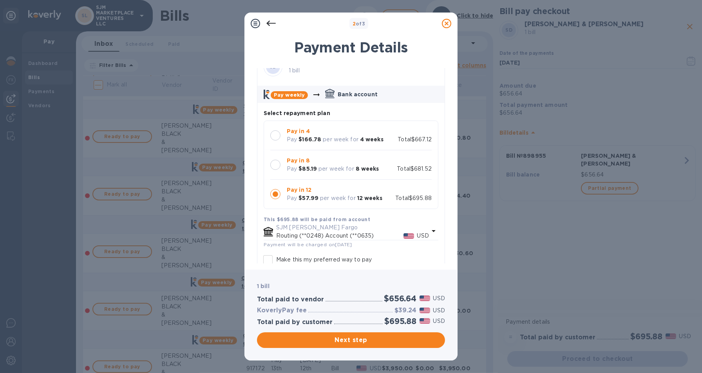
scroll to position [0, 0]
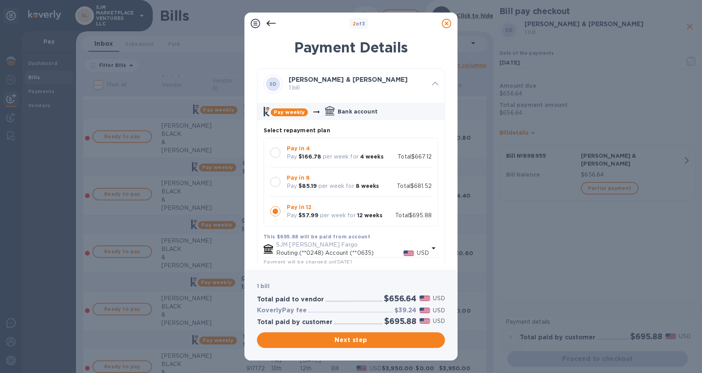
click at [446, 20] on icon at bounding box center [446, 23] width 9 height 9
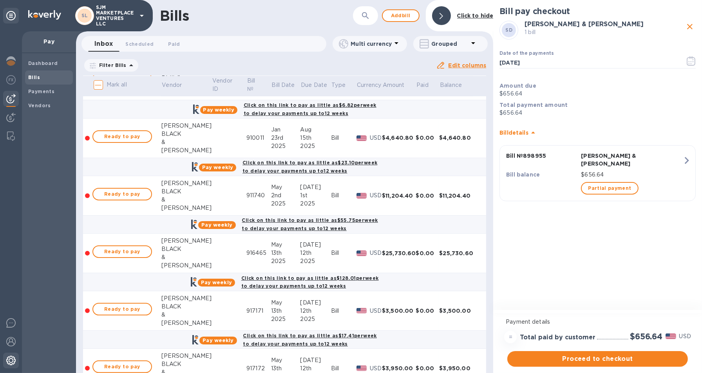
click at [11, 357] on img at bounding box center [10, 360] width 9 height 9
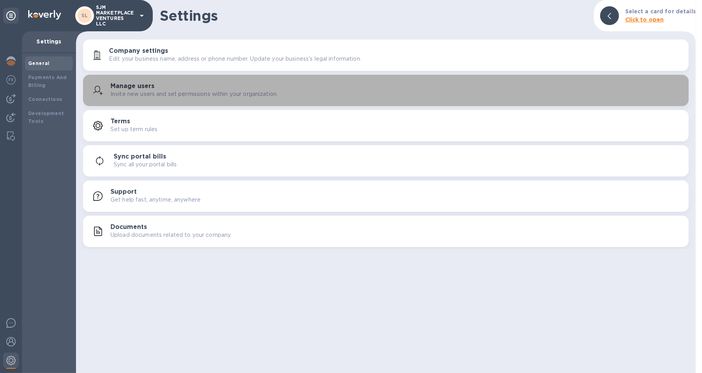
click at [143, 96] on p "Invite new users and set permissions within your organization." at bounding box center [193, 94] width 167 height 8
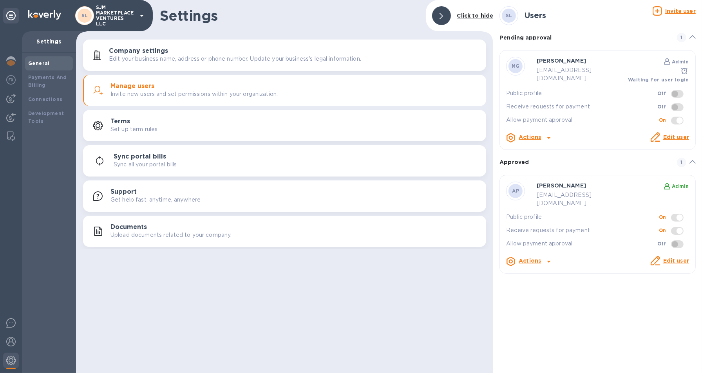
click at [676, 240] on span at bounding box center [677, 244] width 13 height 8
click at [680, 240] on span at bounding box center [677, 244] width 13 height 8
click at [523, 134] on b "Actions" at bounding box center [530, 137] width 22 height 6
click at [545, 156] on p "Send invite" at bounding box center [542, 160] width 33 height 8
checkbox input "true"
